Goal: Task Accomplishment & Management: Use online tool/utility

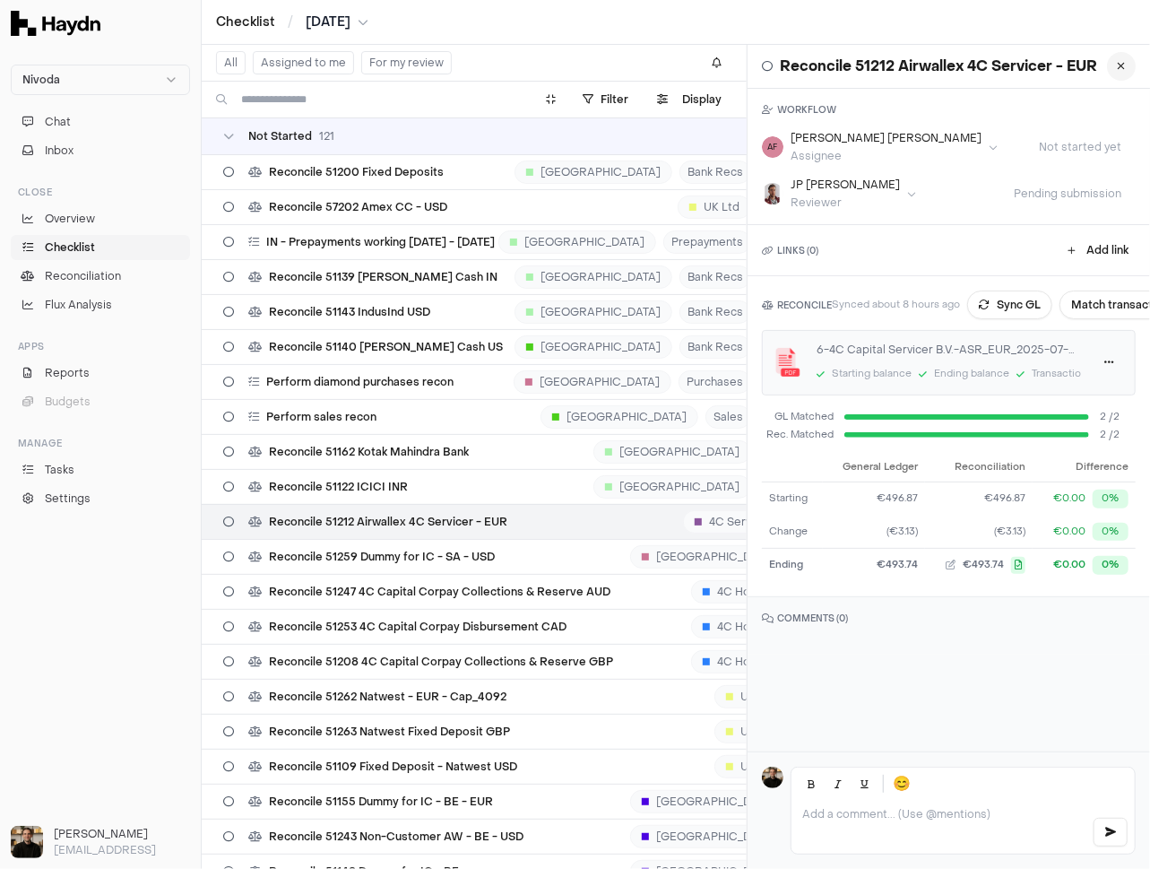
click at [1123, 71] on icon at bounding box center [1122, 66] width 8 height 11
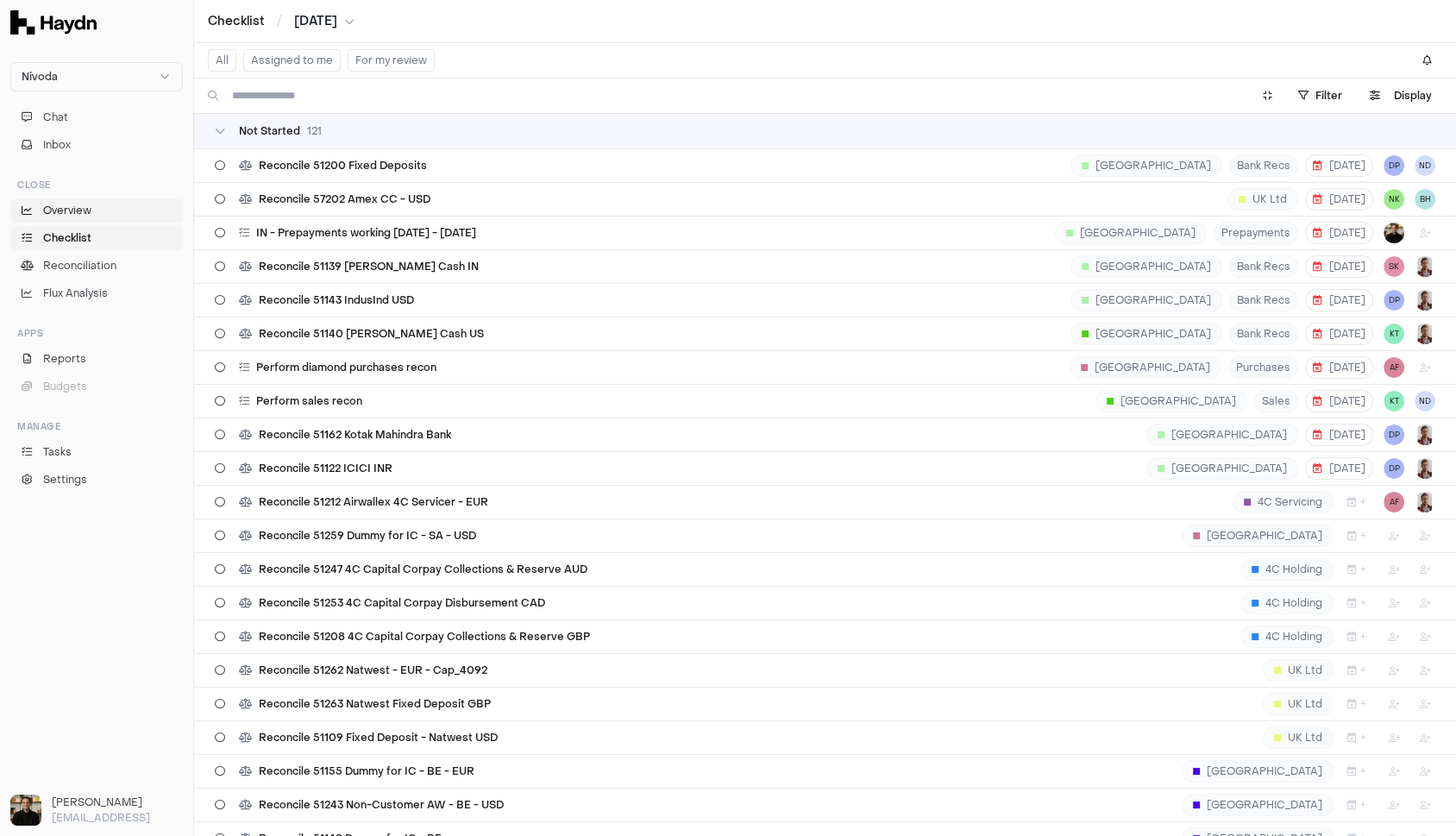
click at [62, 216] on span "Overview" at bounding box center [67, 211] width 48 height 15
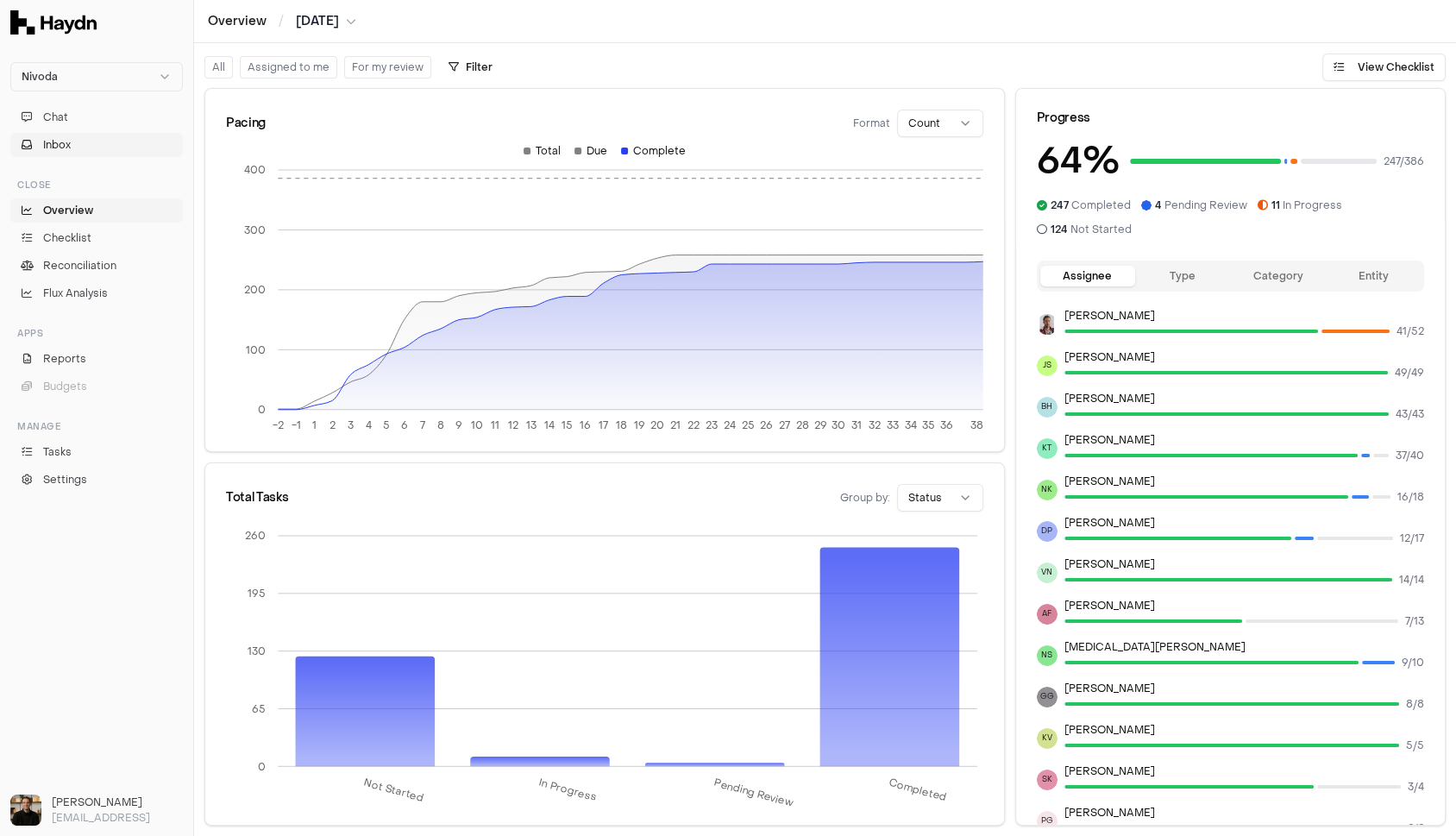
click at [68, 145] on span "Inbox" at bounding box center [57, 145] width 28 height 15
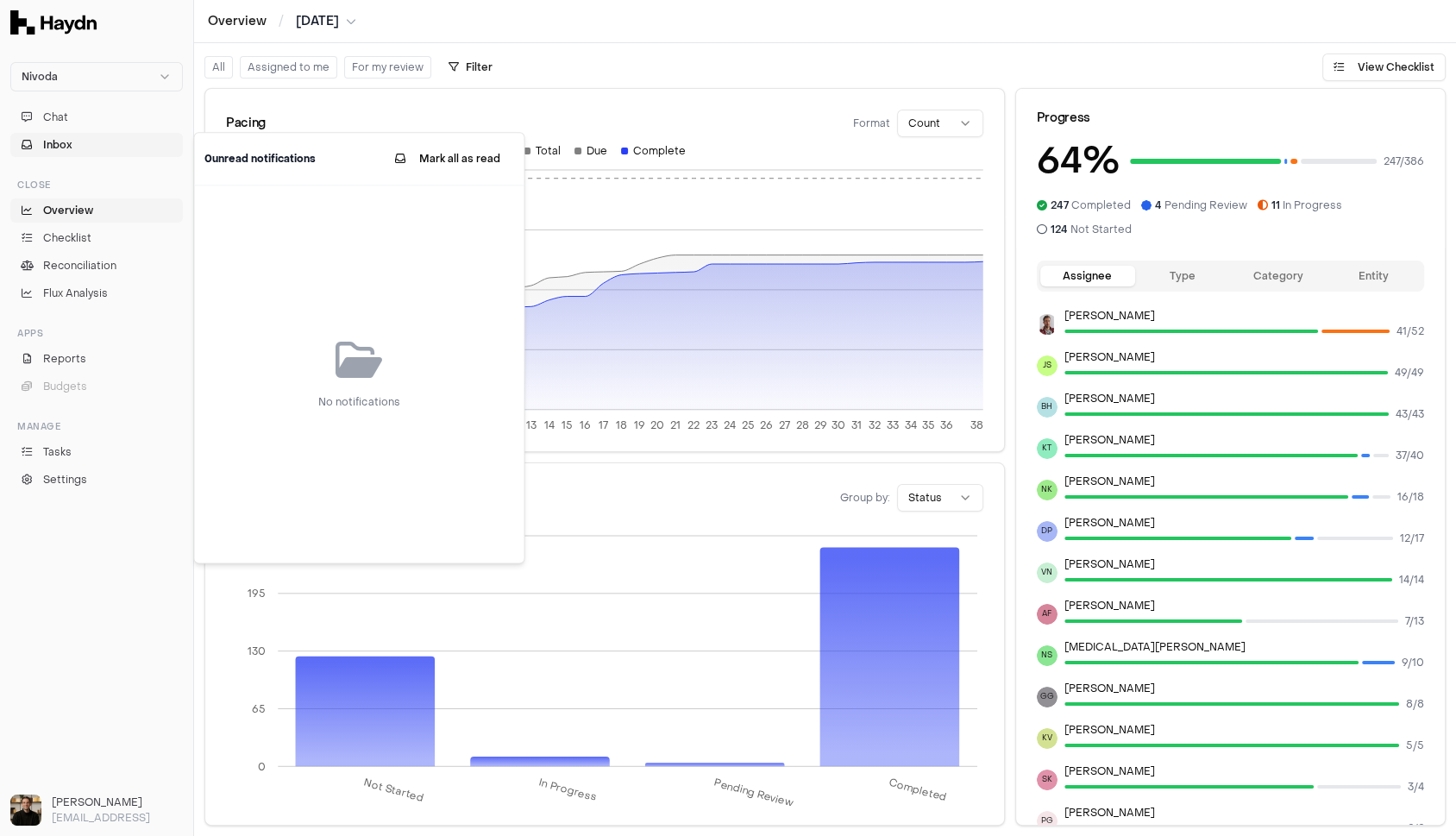
click at [68, 145] on span "Inbox" at bounding box center [58, 145] width 29 height 15
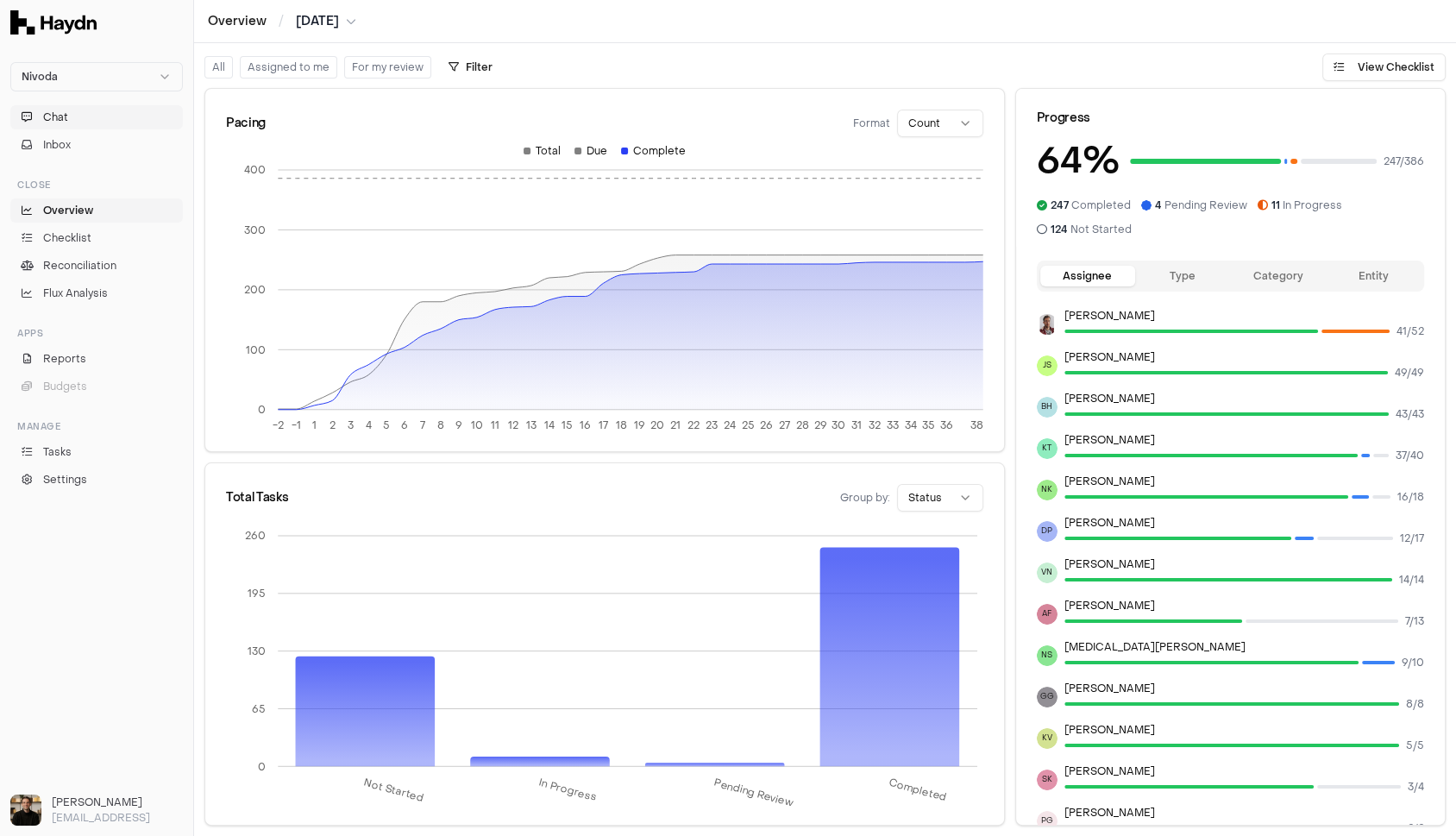
click at [67, 124] on button "Chat" at bounding box center [96, 116] width 172 height 24
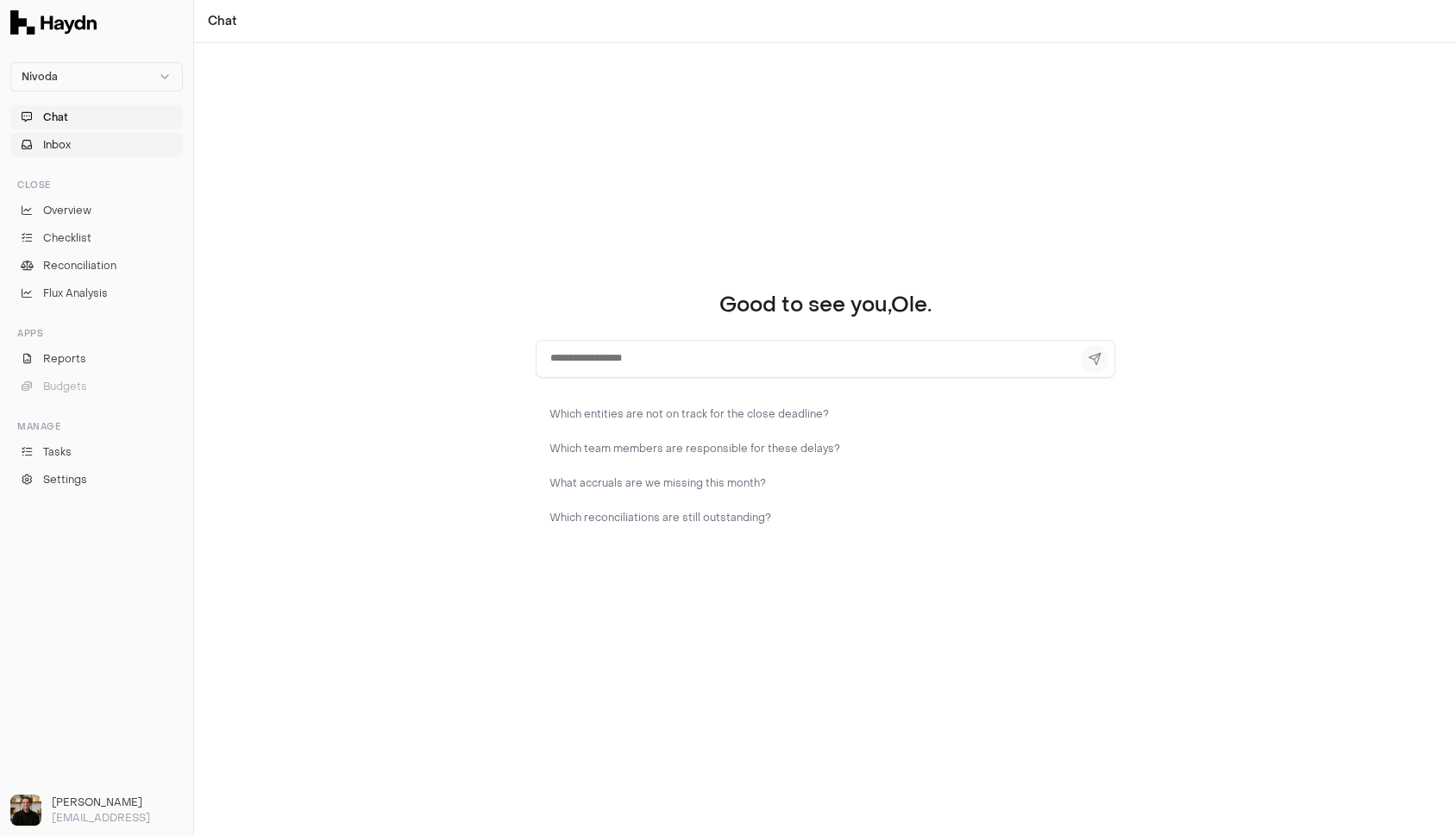
click at [65, 145] on span "Inbox" at bounding box center [57, 145] width 28 height 15
click at [65, 145] on span "Inbox" at bounding box center [58, 145] width 29 height 15
click at [65, 120] on span "Chat" at bounding box center [56, 117] width 25 height 15
click at [457, 251] on div "Good to see you, [PERSON_NAME] . Which entities are not on track for the close …" at bounding box center [825, 440] width 1262 height 793
click at [596, 358] on textarea at bounding box center [826, 358] width 579 height 38
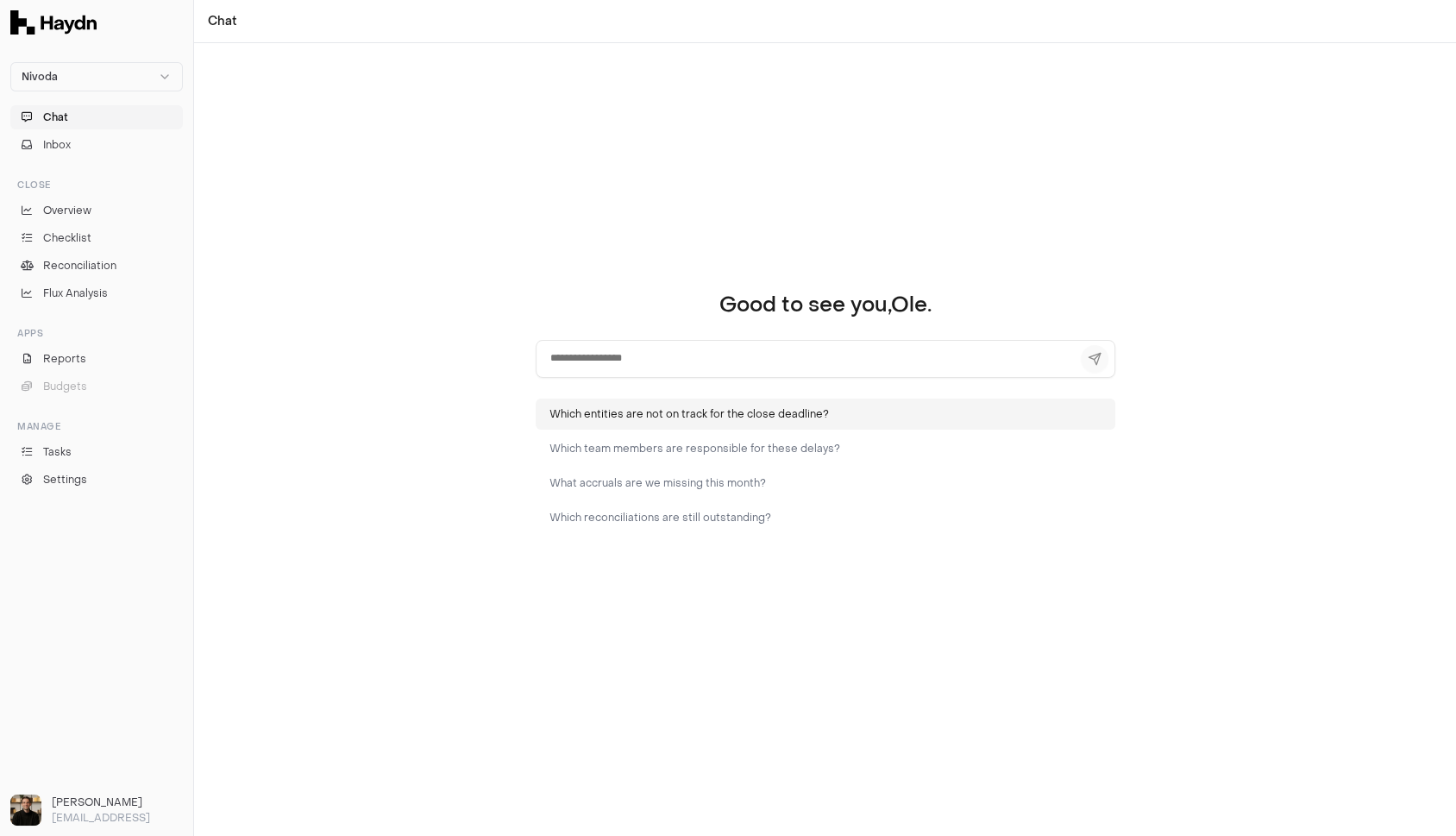
click at [621, 413] on button "Which entities are not on track for the close deadline?" at bounding box center [826, 414] width 579 height 31
click at [644, 356] on textarea at bounding box center [826, 358] width 579 height 38
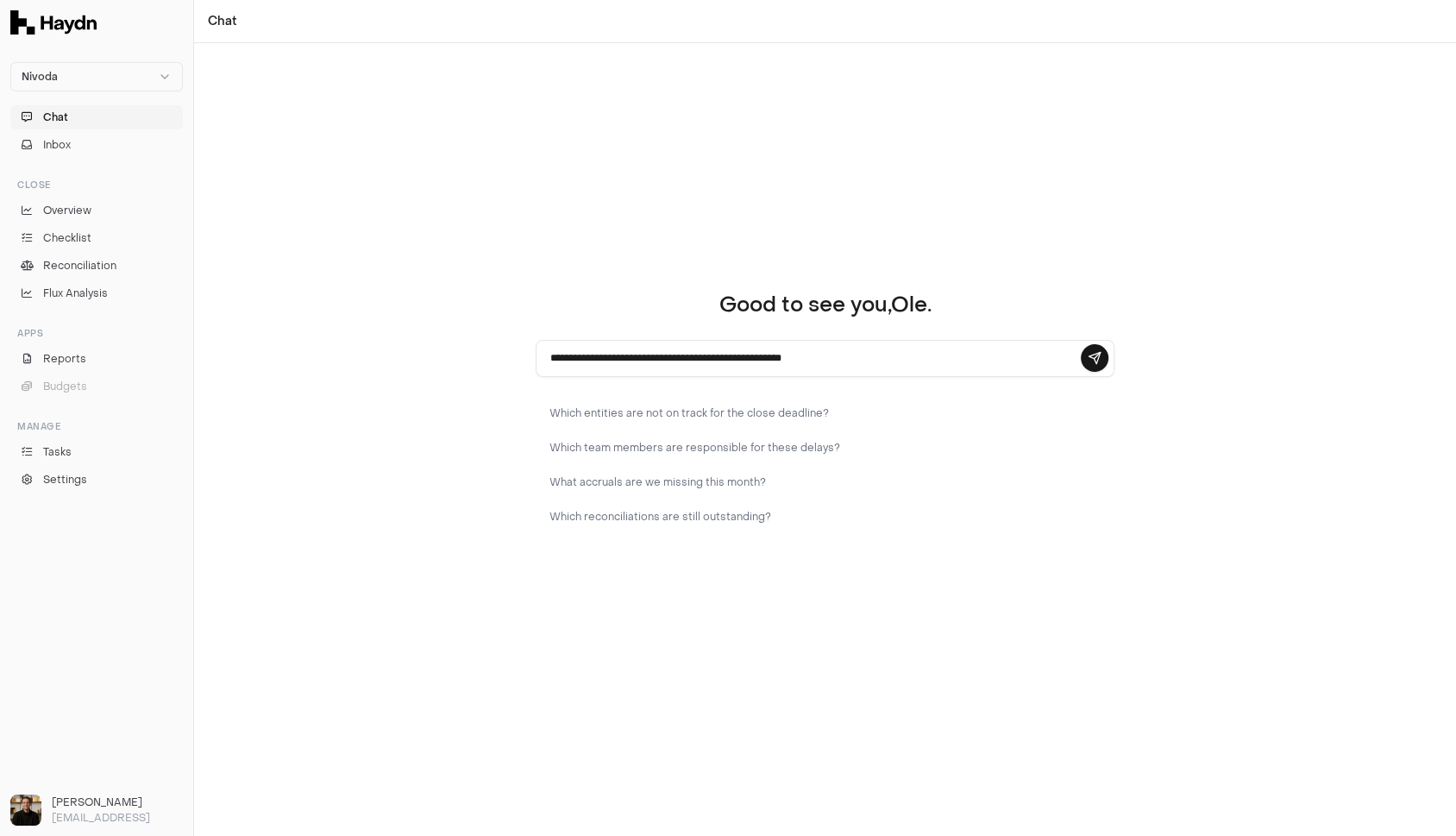
type textarea "**********"
click at [1092, 365] on button at bounding box center [1094, 358] width 28 height 28
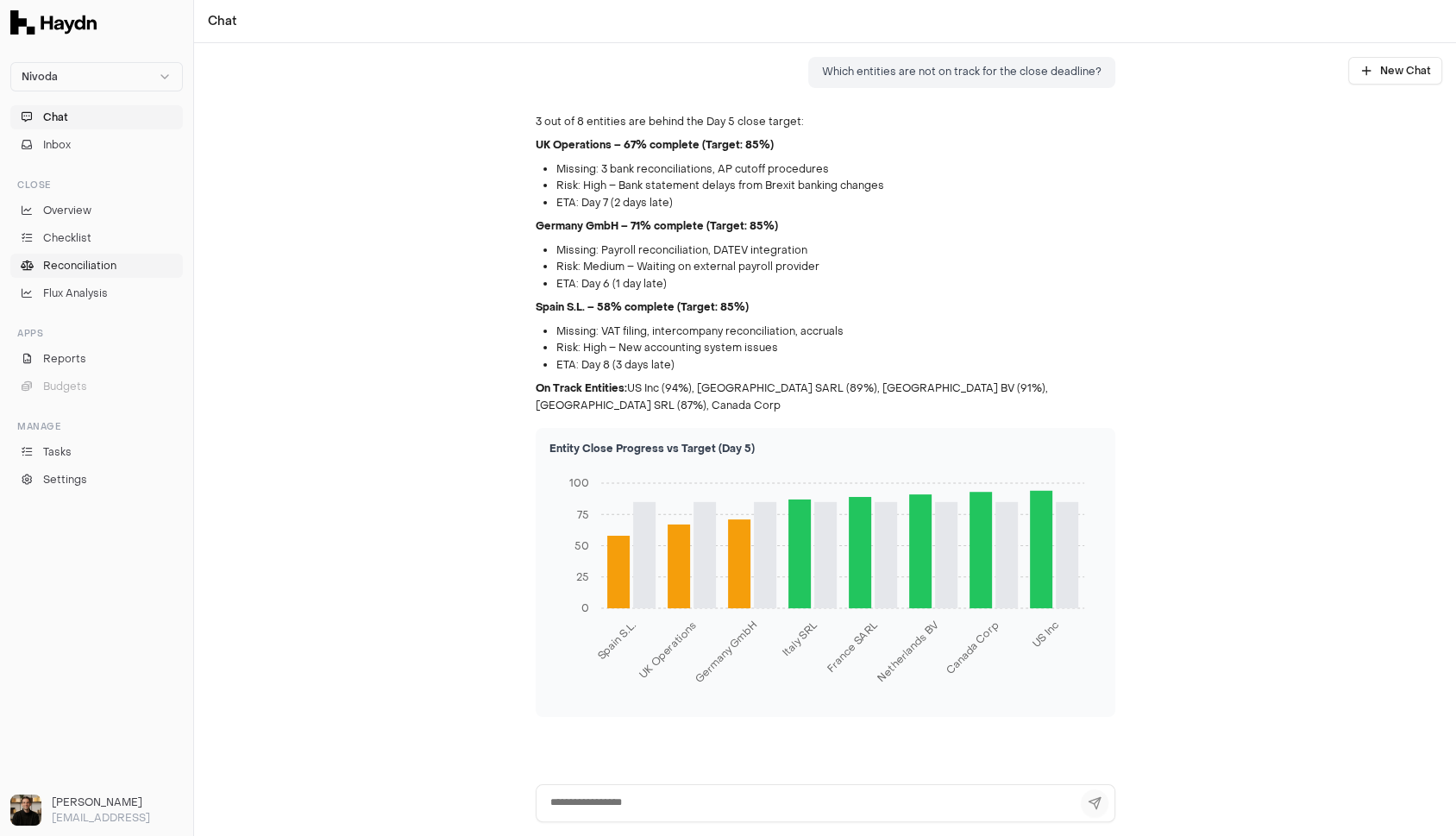
click at [73, 268] on span "Reconciliation" at bounding box center [80, 266] width 73 height 15
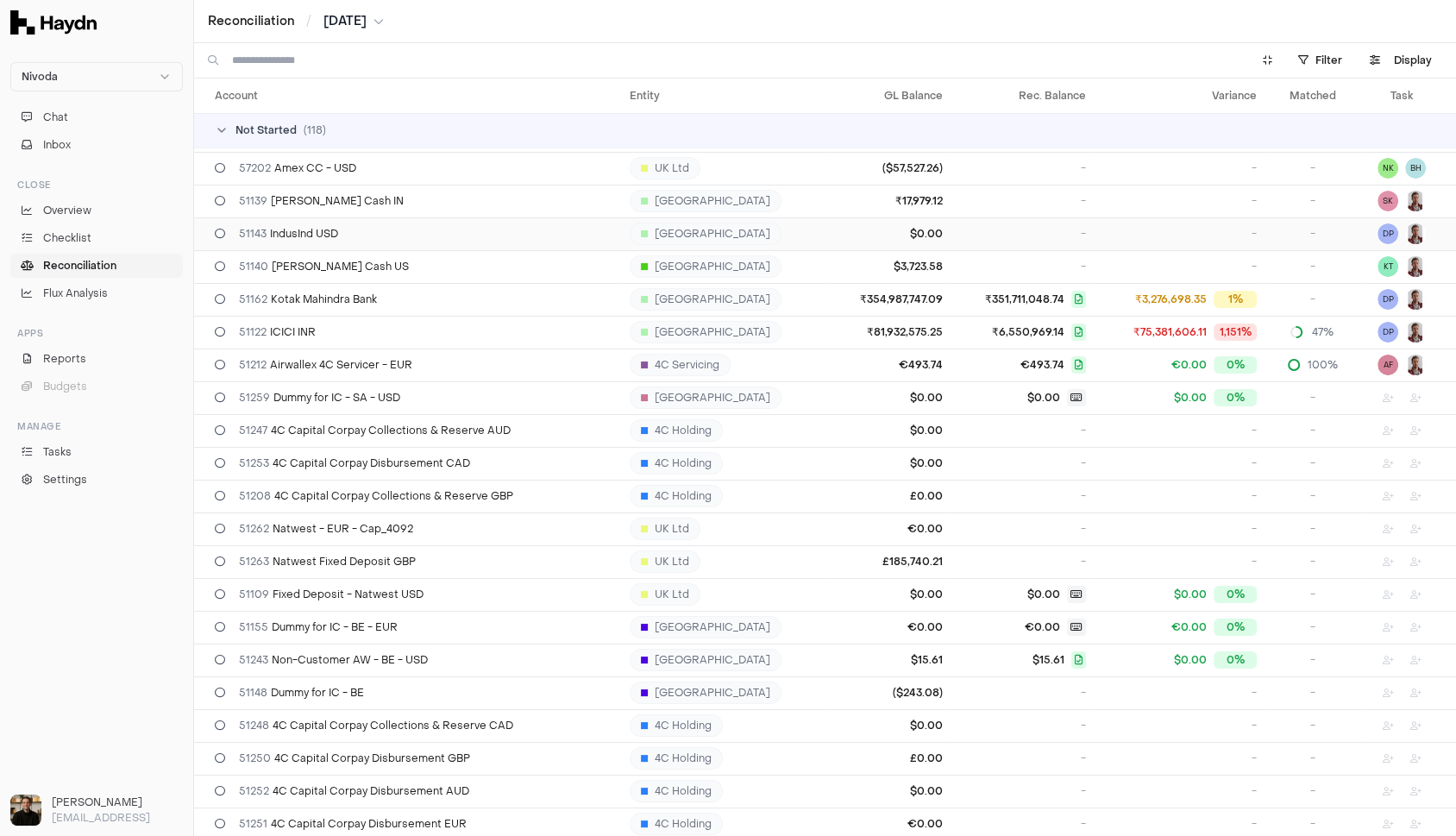
scroll to position [32, 0]
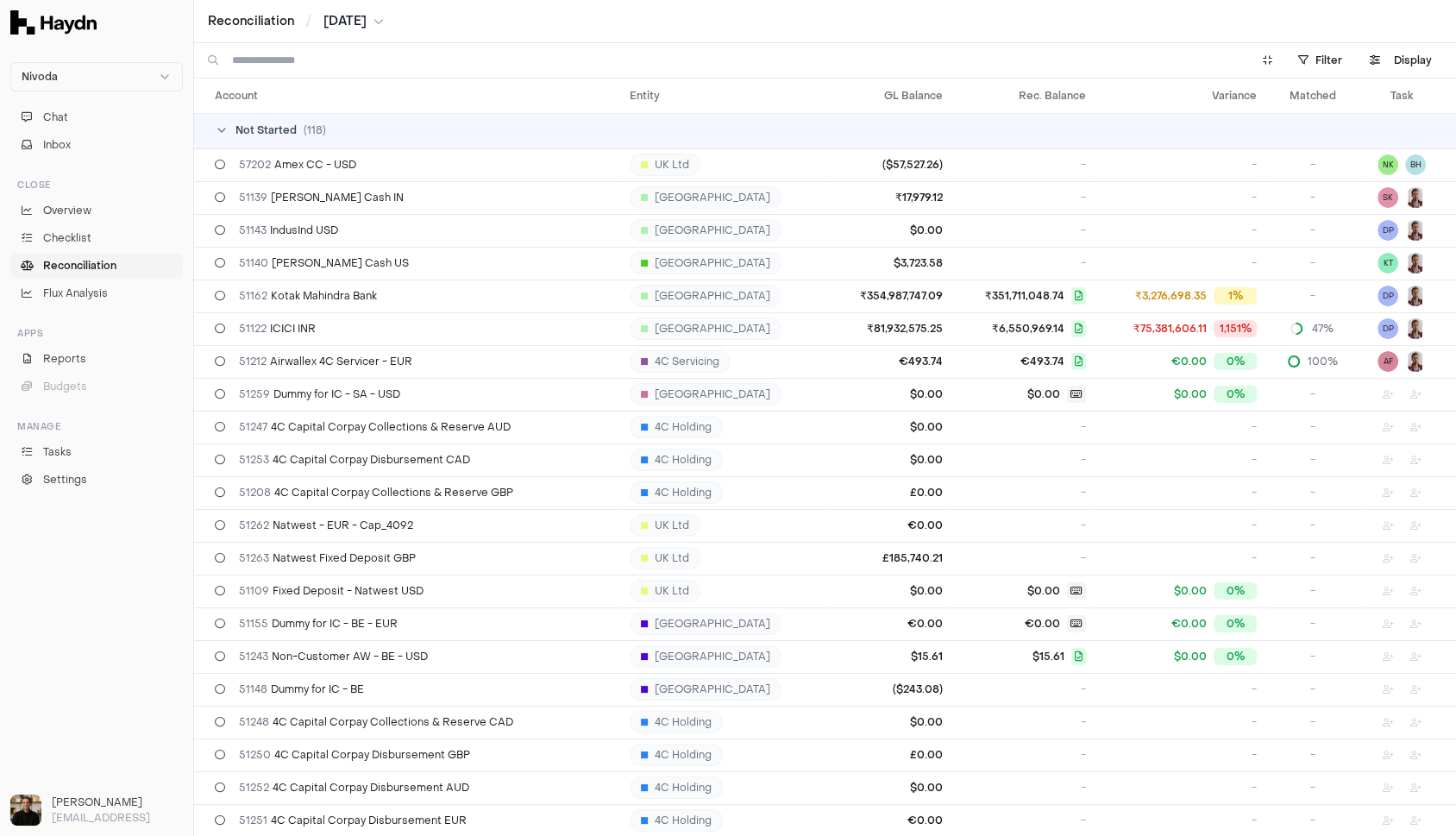
click at [287, 137] on td "Not Started ( 118 )" at bounding box center [825, 130] width 1262 height 35
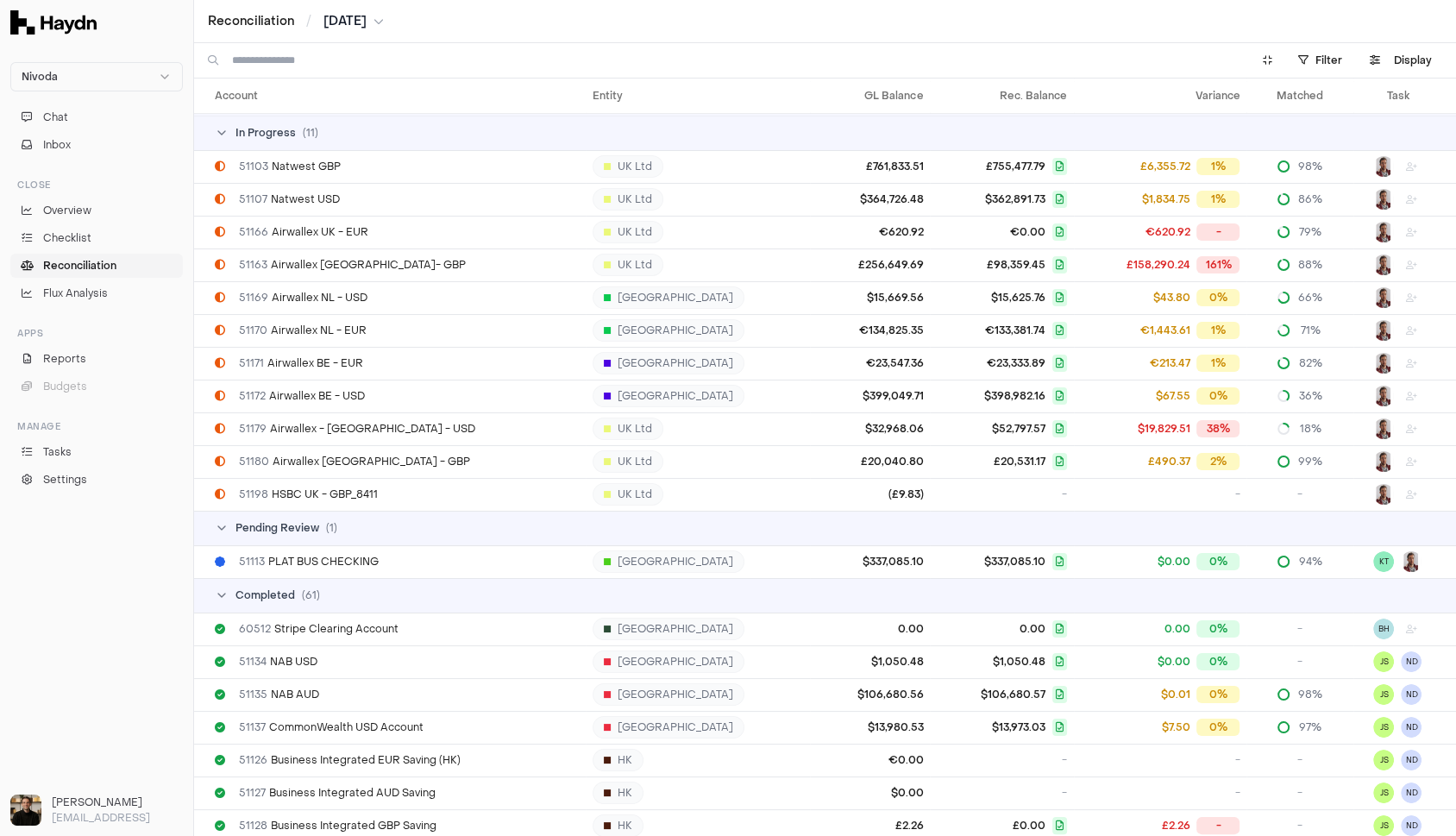
click at [283, 579] on td "Completed ( 61 )" at bounding box center [825, 595] width 1262 height 35
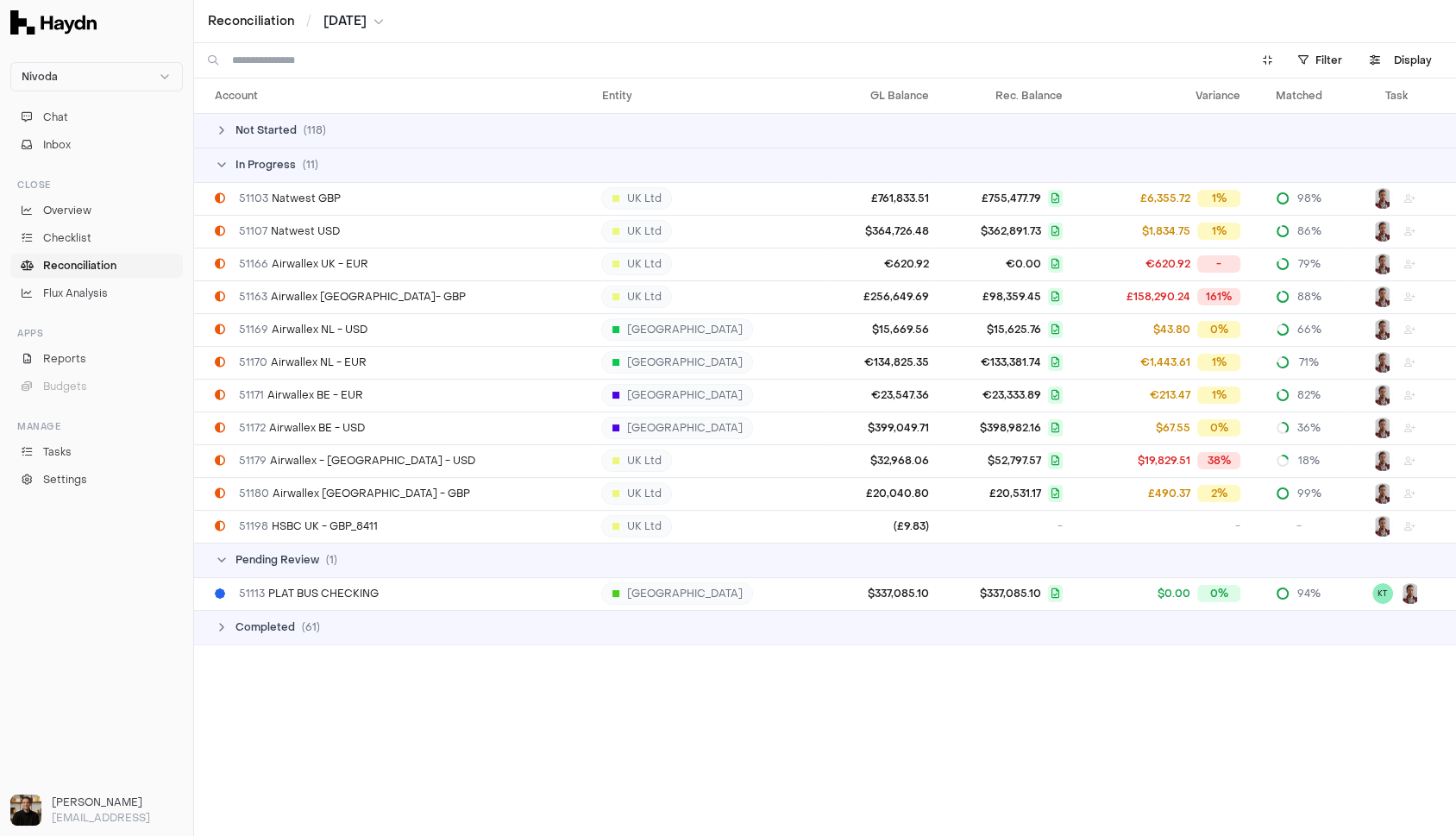
click at [276, 628] on span "Completed" at bounding box center [266, 627] width 60 height 13
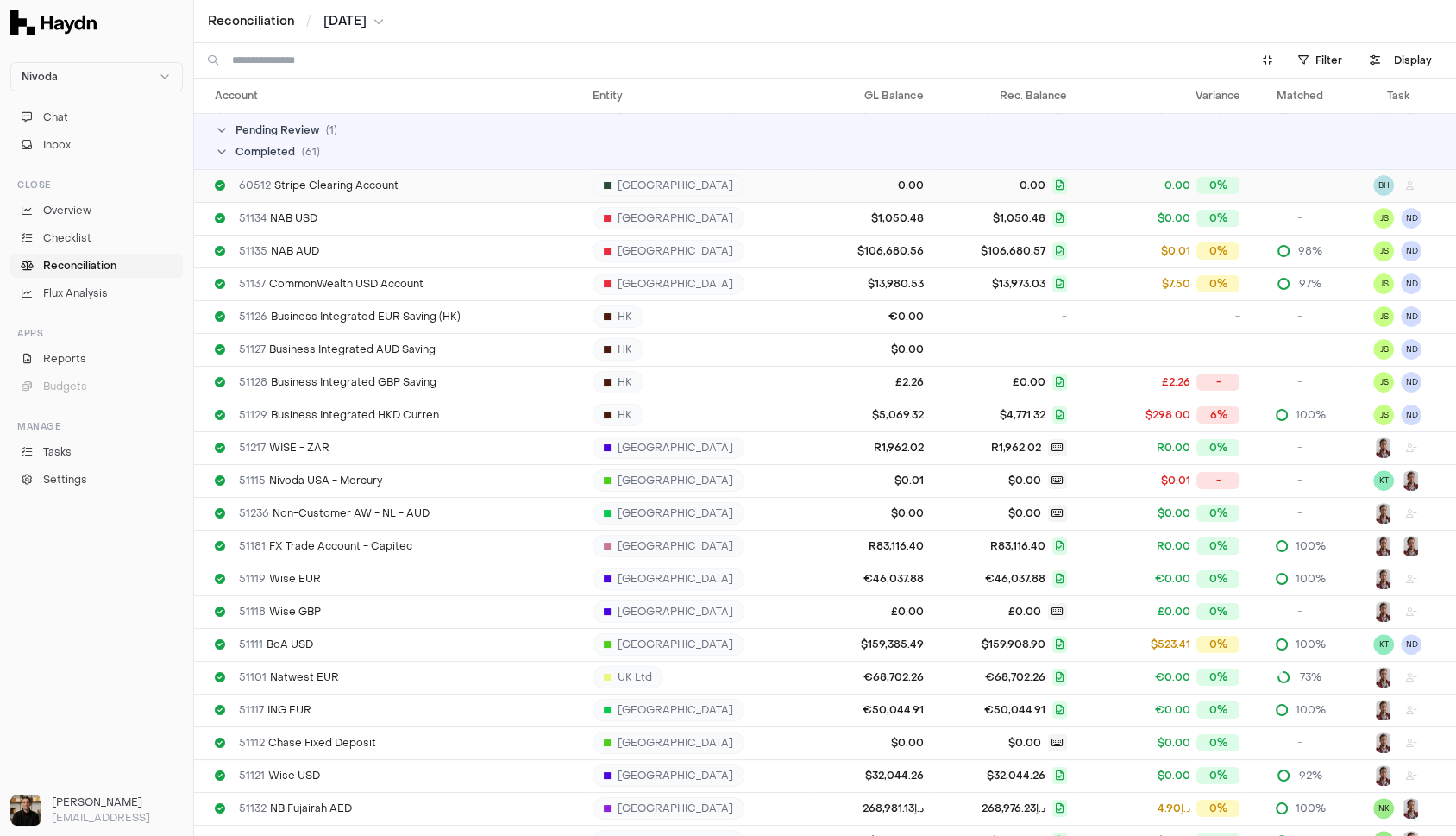
scroll to position [484, 0]
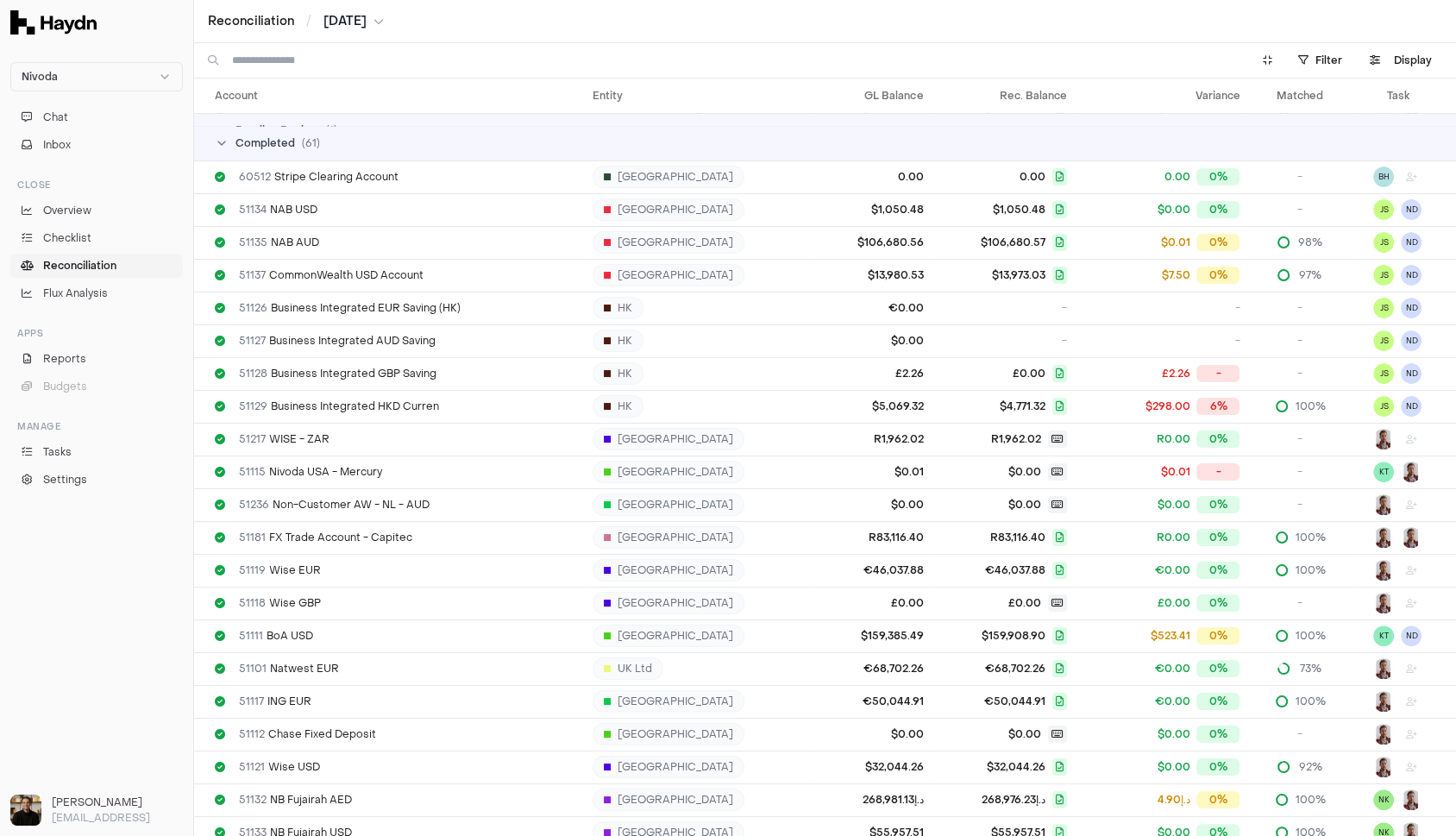
click at [289, 67] on input at bounding box center [730, 61] width 998 height 35
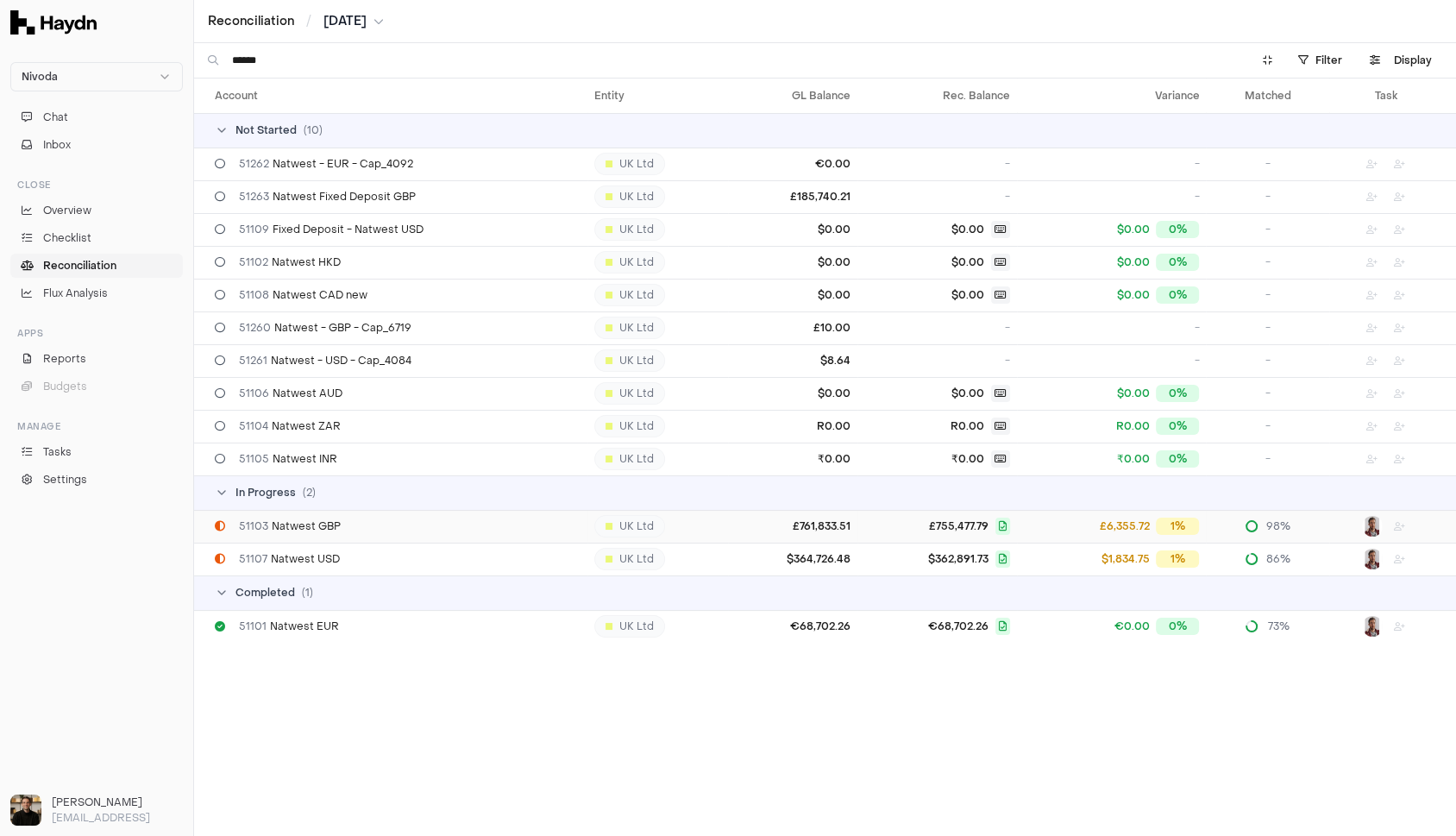
type input "******"
click at [332, 525] on span "51103 Natwest GBP" at bounding box center [290, 526] width 102 height 13
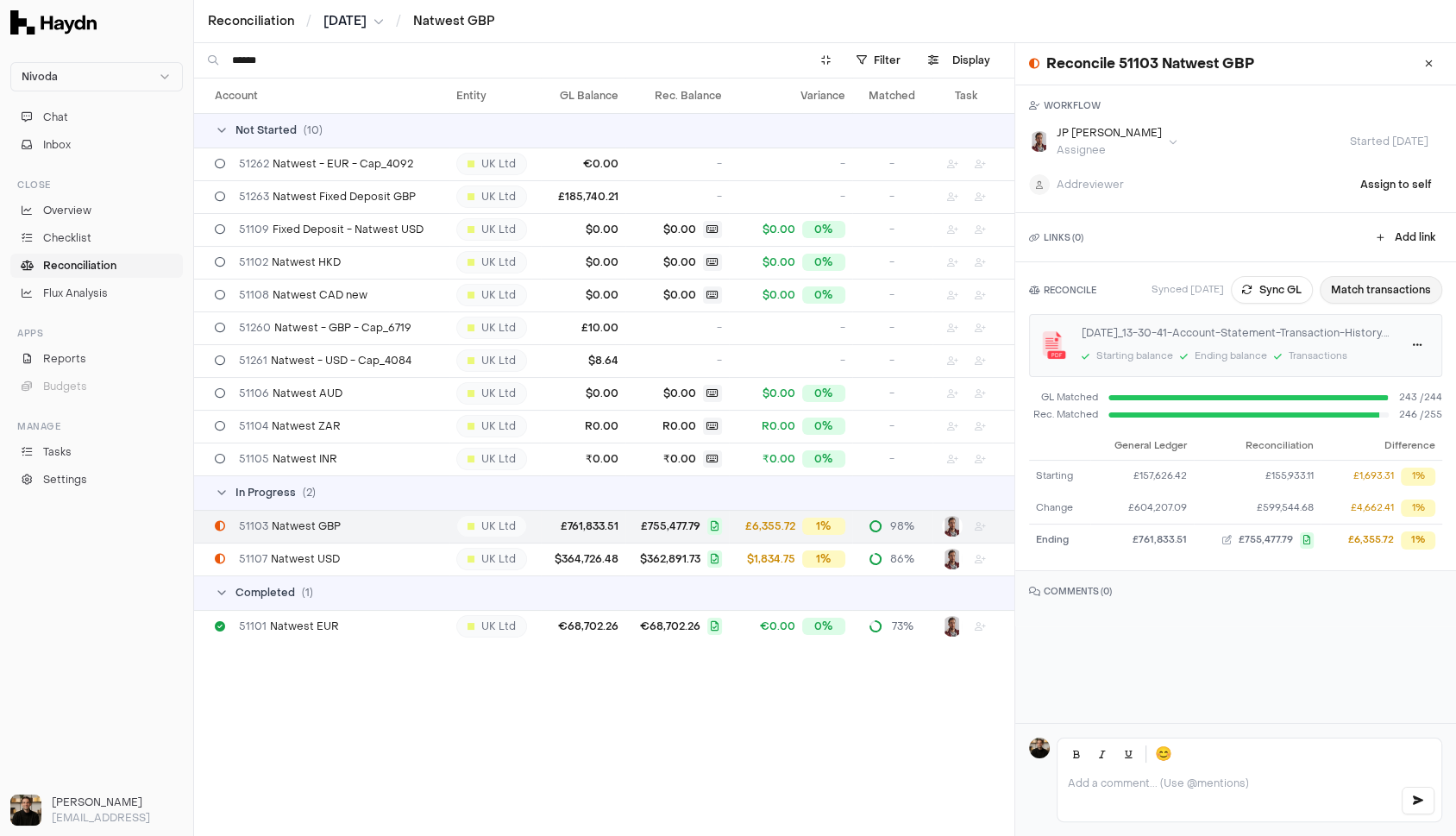
click at [1106, 289] on button "Match transactions" at bounding box center [1380, 290] width 122 height 28
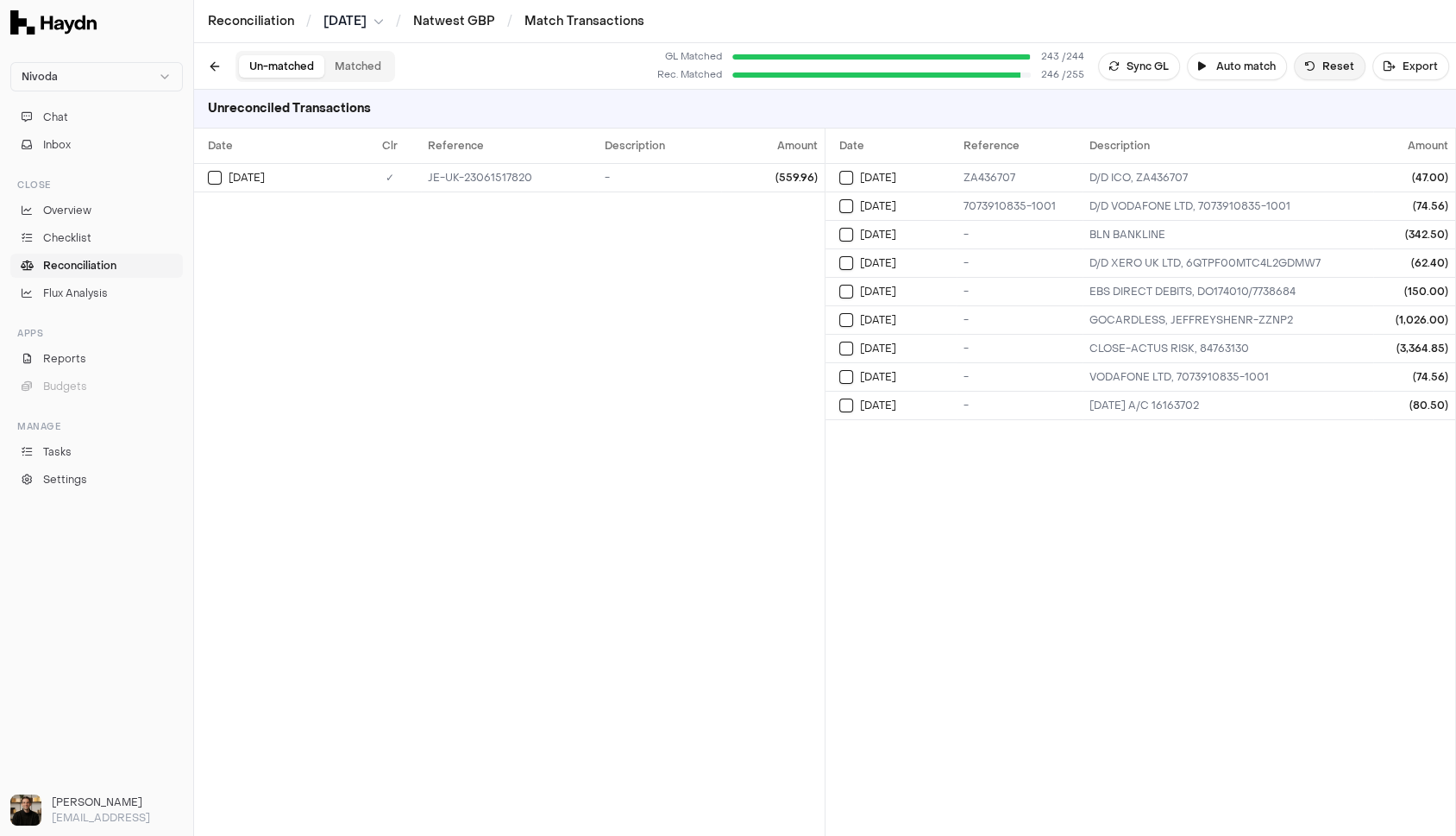
click at [1106, 60] on button "Reset" at bounding box center [1330, 66] width 71 height 28
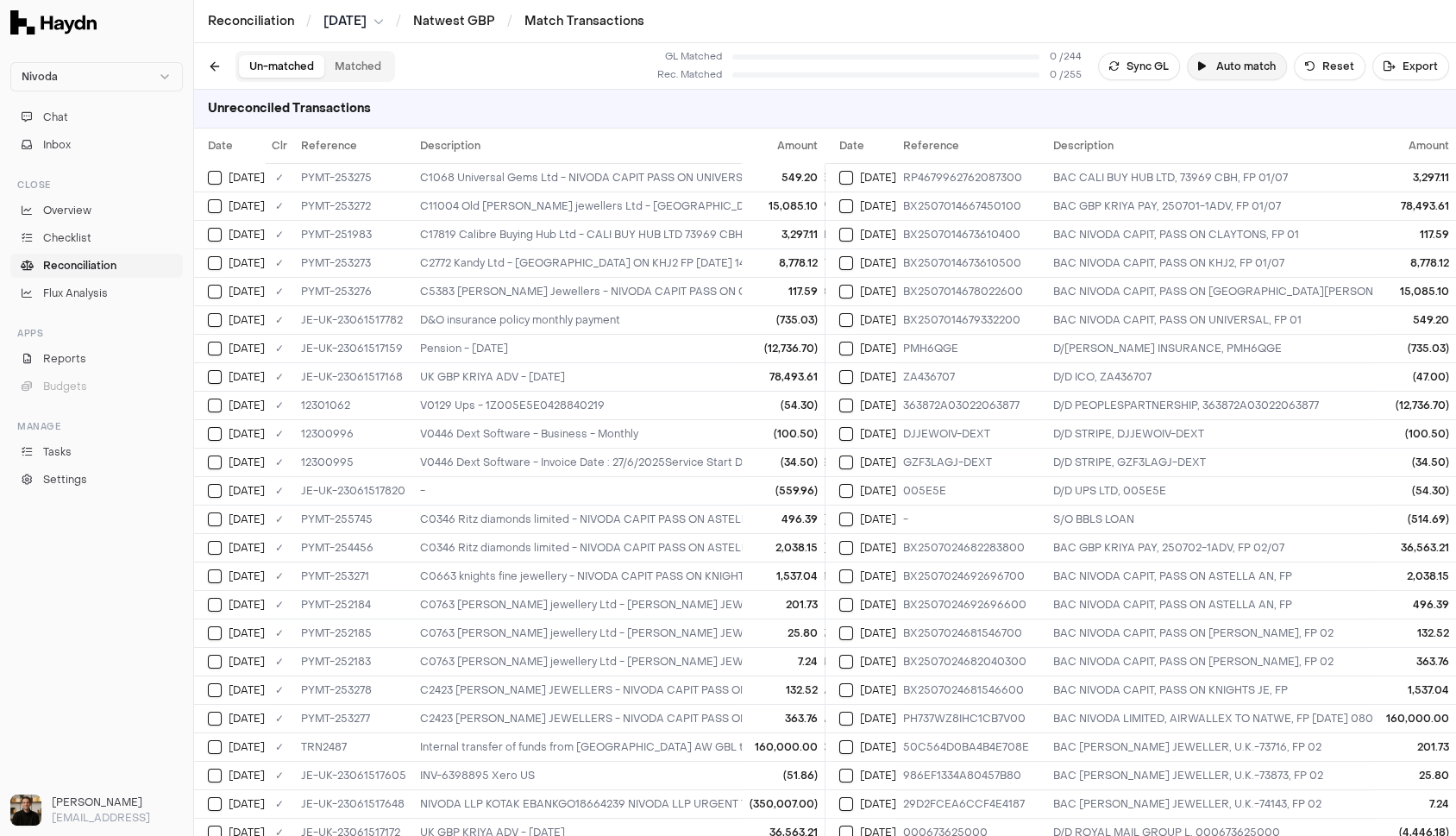
click at [1106, 63] on button "Auto match" at bounding box center [1237, 66] width 100 height 28
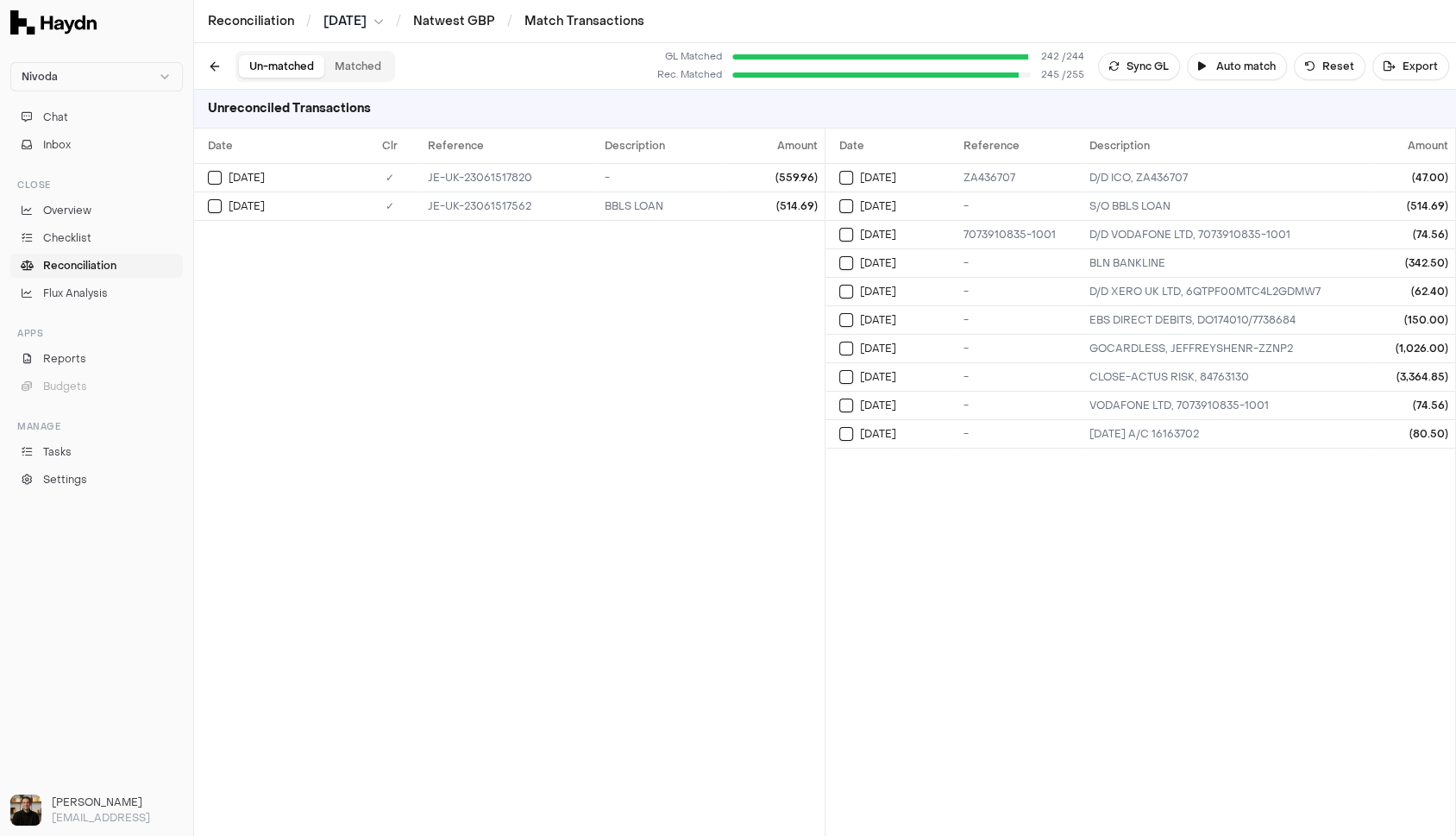
click at [354, 63] on button "Matched" at bounding box center [358, 65] width 67 height 22
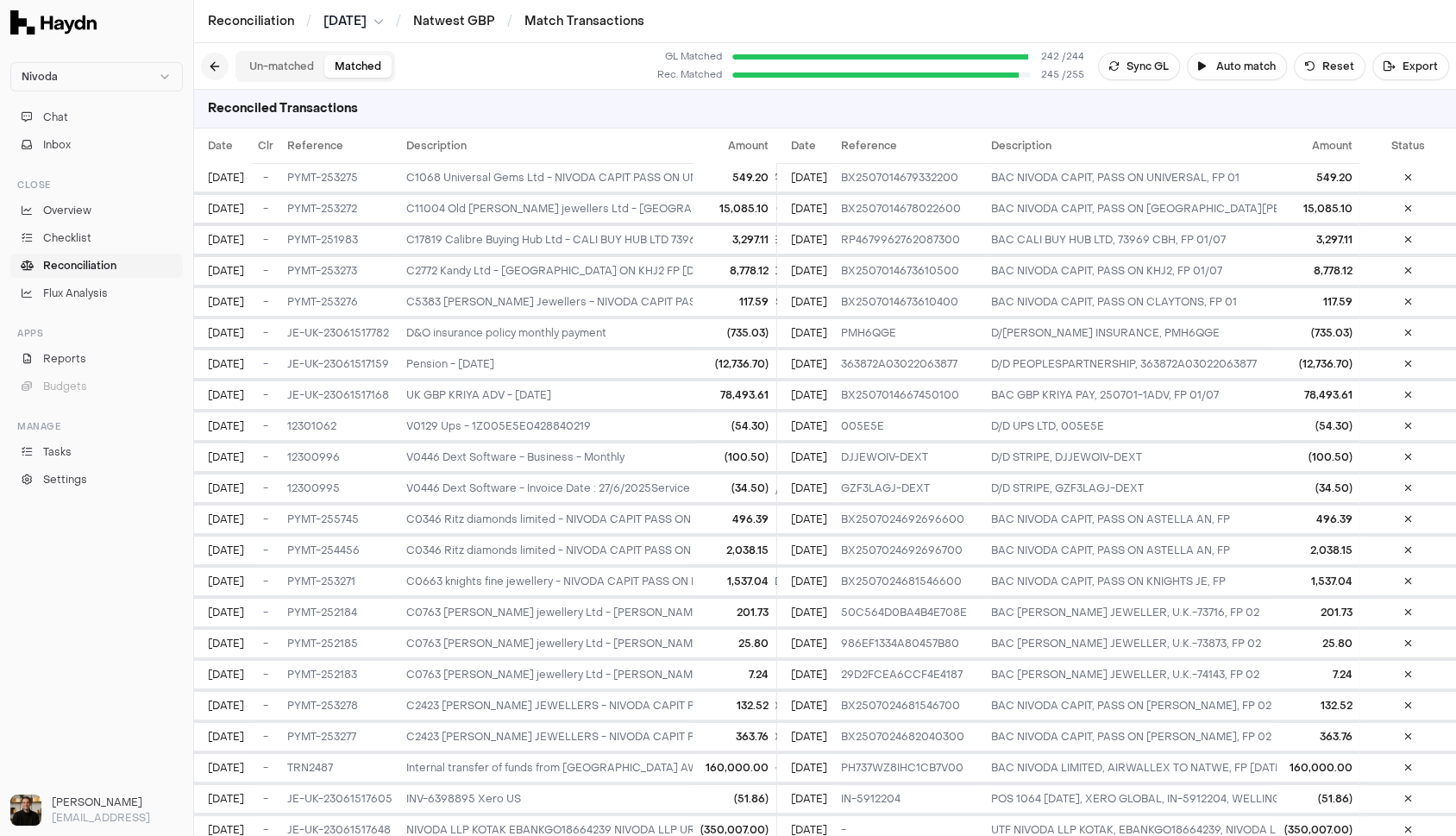
click at [213, 63] on button at bounding box center [215, 66] width 28 height 28
